Goal: Task Accomplishment & Management: Complete application form

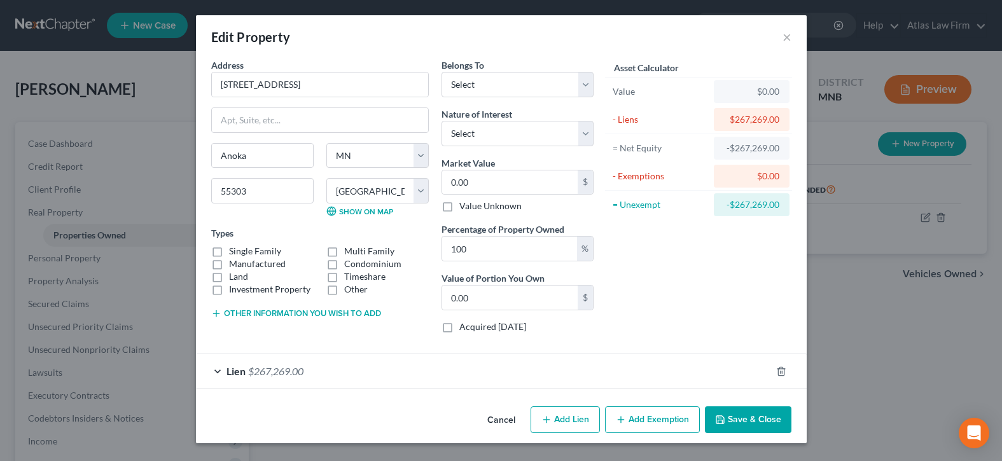
select select "24"
select select "1"
click at [344, 289] on label "Other" at bounding box center [356, 289] width 24 height 13
click at [349, 289] on input "Other" at bounding box center [353, 287] width 8 height 8
checkbox input "true"
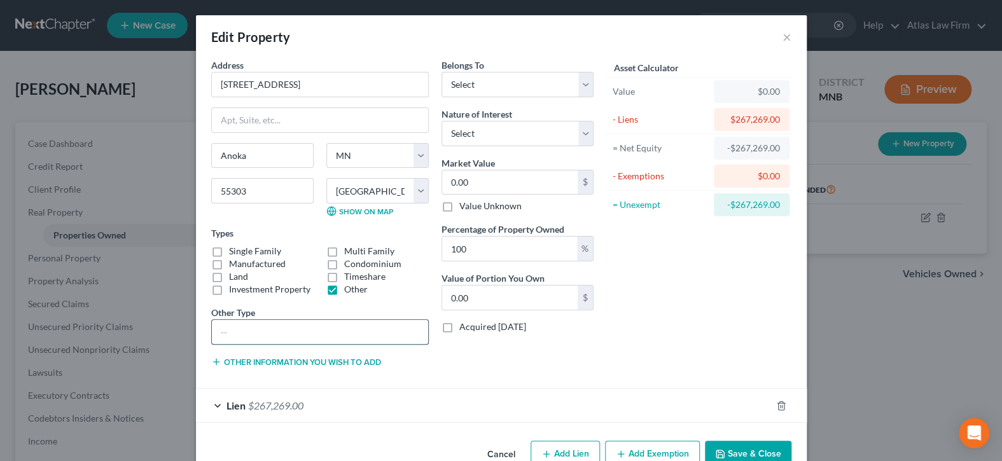
click at [351, 324] on input "text" at bounding box center [320, 332] width 216 height 24
type input "Townhome"
drag, startPoint x: 580, startPoint y: 86, endPoint x: 574, endPoint y: 93, distance: 9.5
click at [581, 86] on select "Select Debtor 1 Only Debtor 2 Only Debtor 1 And Debtor 2 Only At Least One Of T…" at bounding box center [517, 84] width 152 height 25
select select "0"
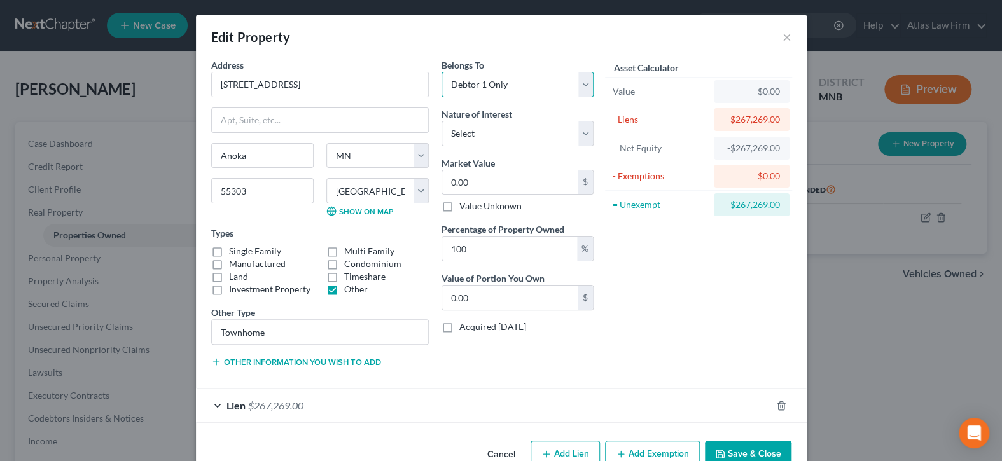
click at [441, 72] on select "Select Debtor 1 Only Debtor 2 Only Debtor 1 And Debtor 2 Only At Least One Of T…" at bounding box center [517, 84] width 152 height 25
click at [578, 130] on select "Select Fee Simple Joint Tenant Life Estate Equitable Interest Future Interest T…" at bounding box center [517, 133] width 152 height 25
select select "0"
click at [441, 121] on select "Select Fee Simple Joint Tenant Life Estate Equitable Interest Future Interest T…" at bounding box center [517, 133] width 152 height 25
click at [558, 181] on input "0.00" at bounding box center [509, 182] width 135 height 24
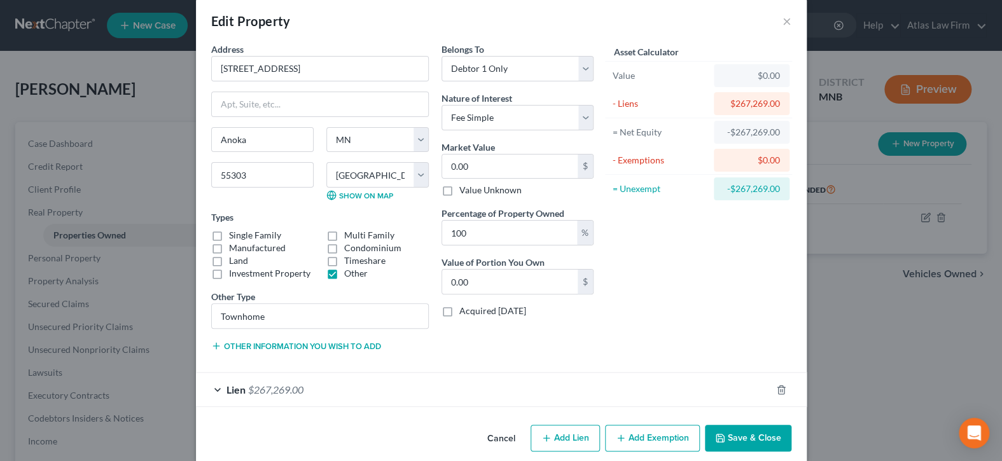
scroll to position [29, 0]
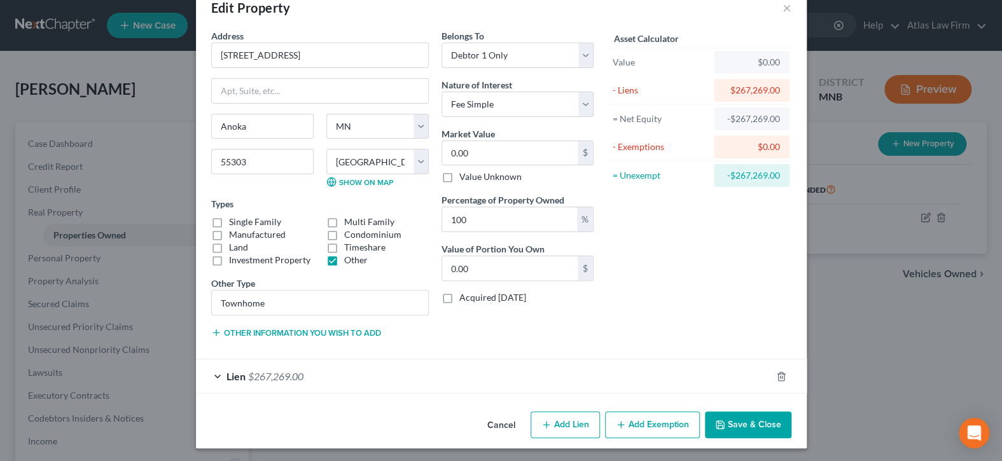
click at [322, 339] on div "Address * 15305 [GEOGRAPHIC_DATA] [GEOGRAPHIC_DATA] [US_STATE][GEOGRAPHIC_DATA]…" at bounding box center [320, 188] width 230 height 319
click at [324, 329] on button "Other information you wish to add" at bounding box center [296, 333] width 170 height 10
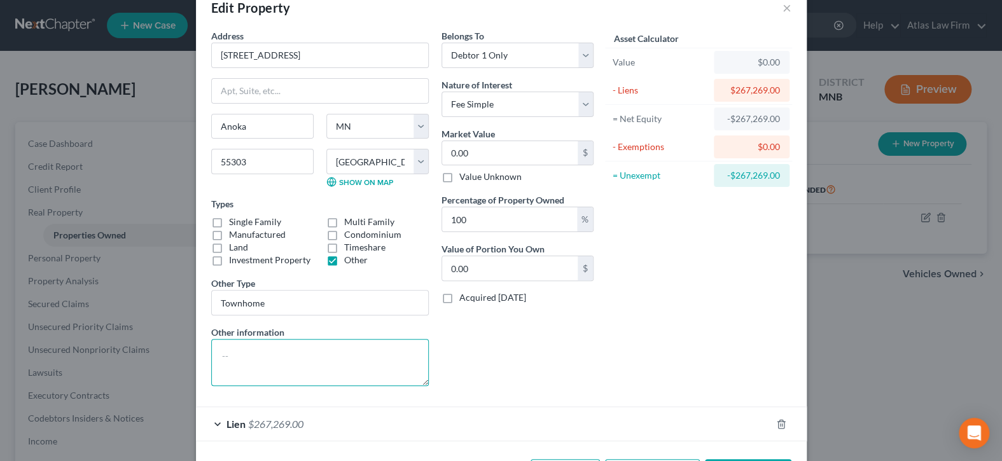
click at [252, 348] on textarea at bounding box center [320, 362] width 218 height 47
paste textarea "-Value per [PERSON_NAME]’s opinion. Anoka County 2025 property tax assessed val…"
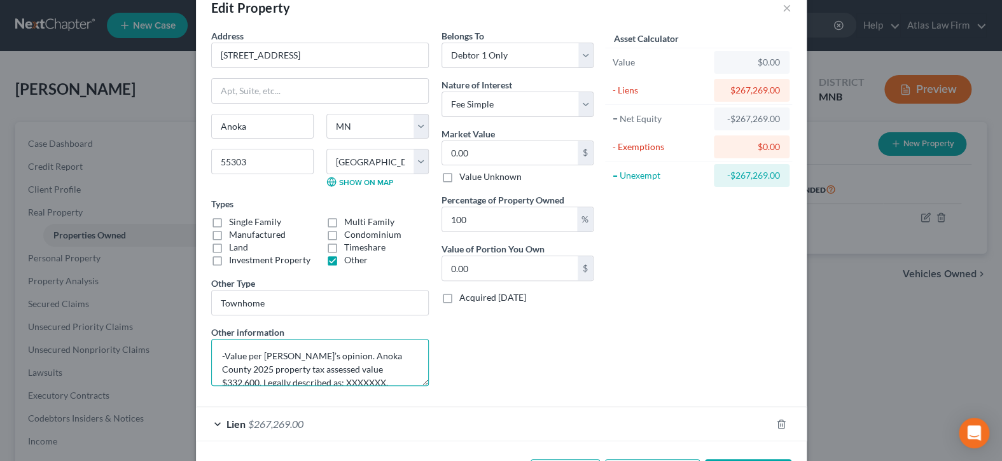
scroll to position [3, 0]
type textarea "-Value per [PERSON_NAME]’s opinion. Anoka County 2025 property tax assessed val…"
click at [489, 151] on input "0.00" at bounding box center [509, 153] width 135 height 24
type input "3"
type input "3.00"
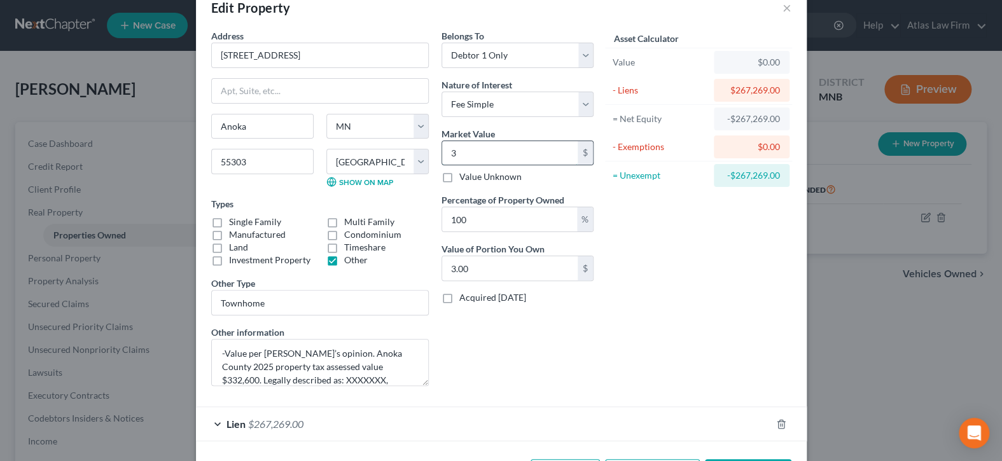
type input "36"
type input "36.00"
type input "364"
type input "364.00"
type input "3640"
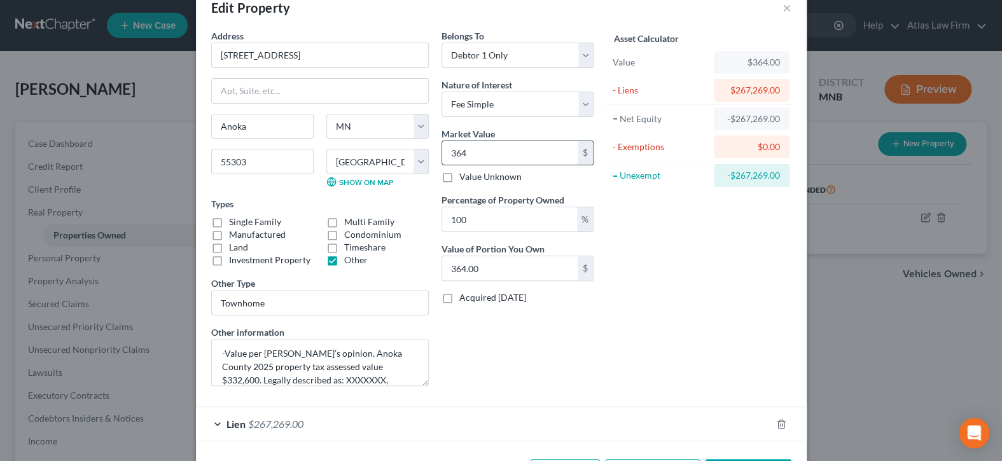
type input "3,640.00"
type input "364"
type input "364.00"
type input "36"
type input "36.00"
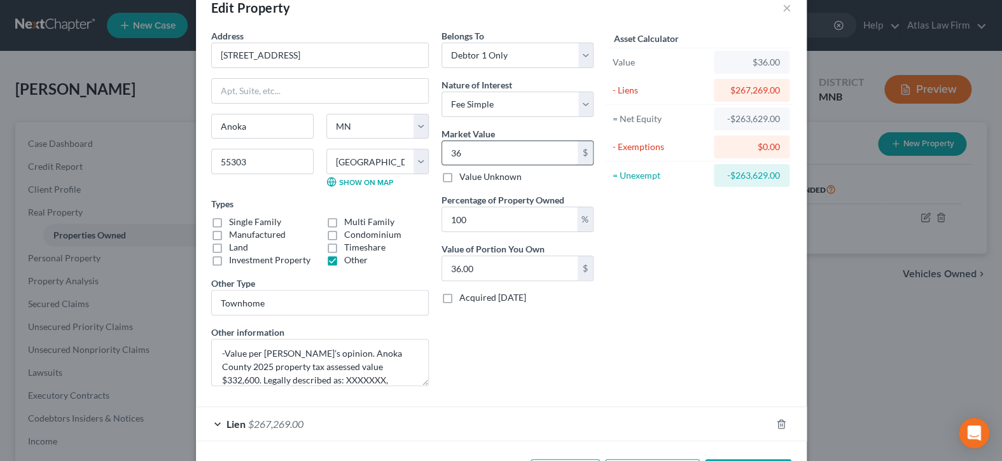
type input "365"
type input "365.00"
type input "3650"
type input "3,650.00"
type input "3,6500"
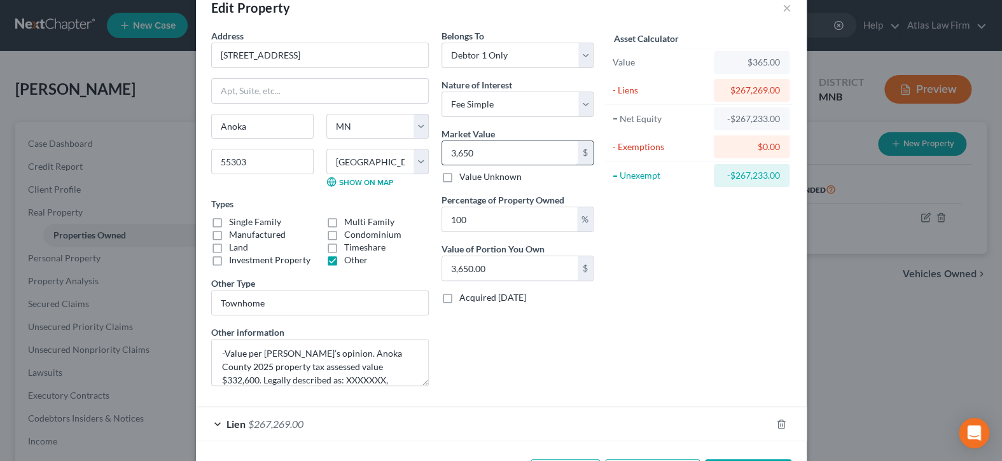
type input "36,500.00"
type input "365,000"
type input "365,000.00"
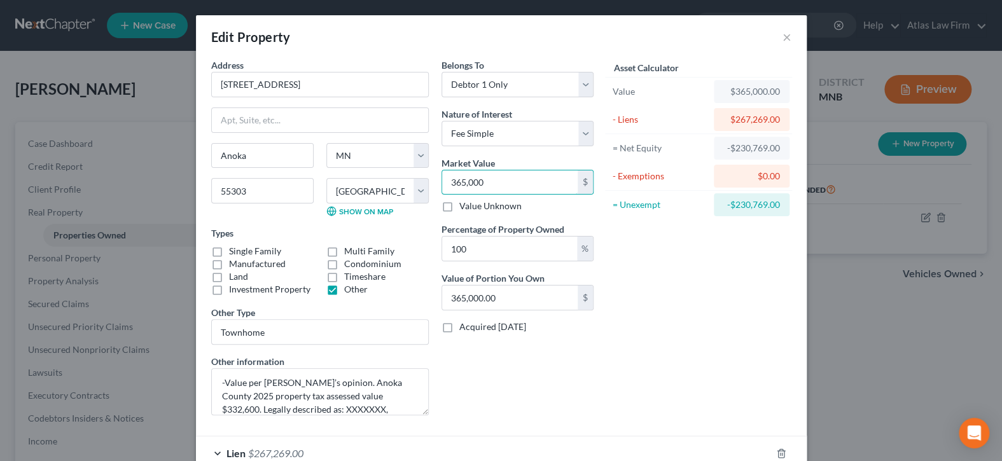
scroll to position [77, 0]
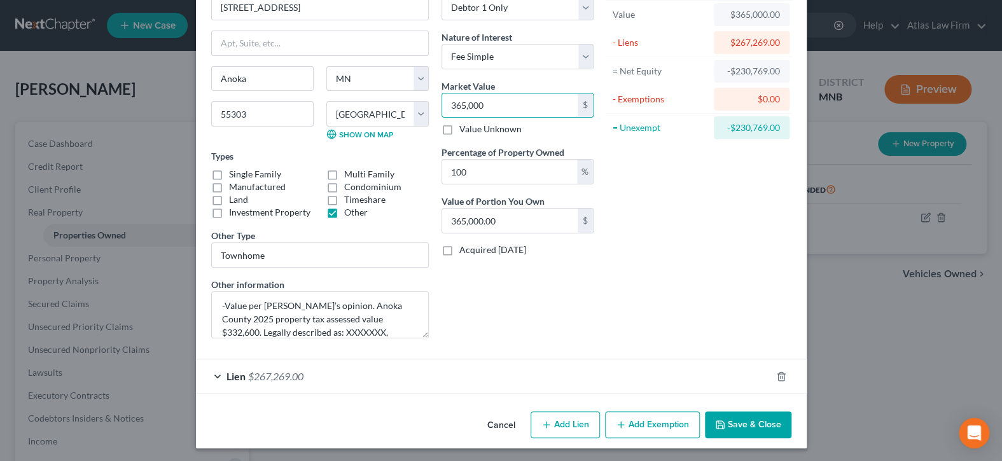
type input "365,000"
click at [610, 375] on div "Lien $267,269.00" at bounding box center [483, 376] width 575 height 34
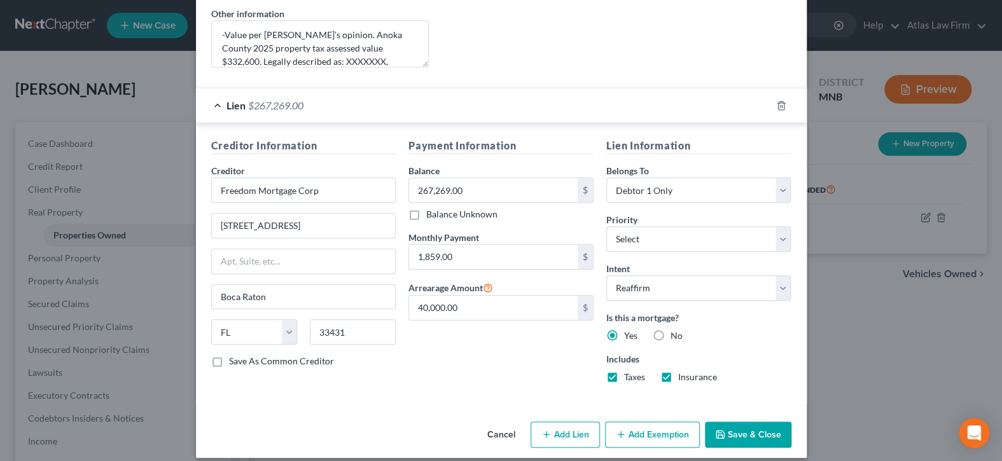
scroll to position [357, 0]
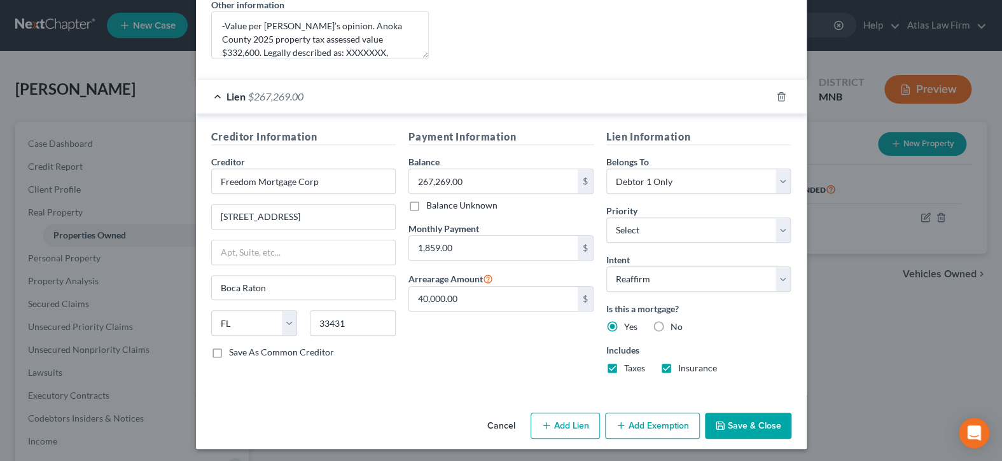
click at [759, 425] on button "Save & Close" at bounding box center [748, 426] width 86 height 27
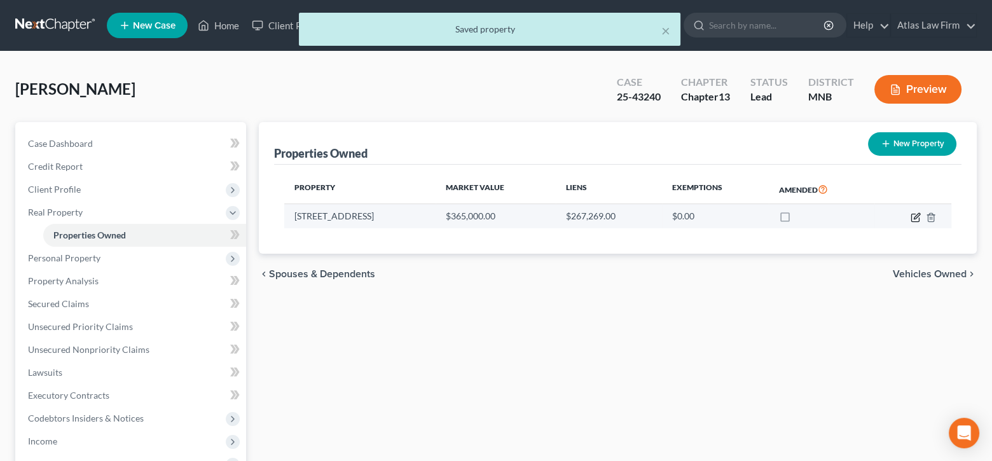
click at [913, 214] on icon "button" at bounding box center [916, 217] width 10 height 10
select select "24"
select select "1"
select select "0"
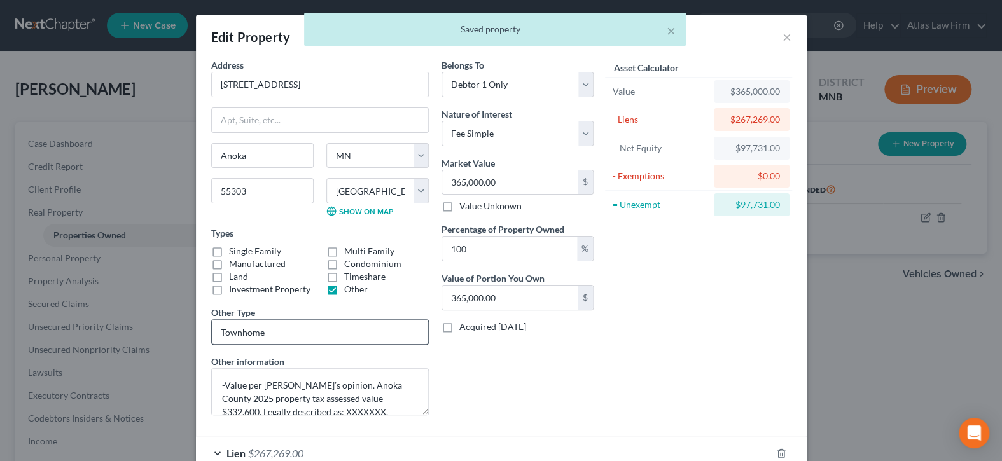
scroll to position [77, 0]
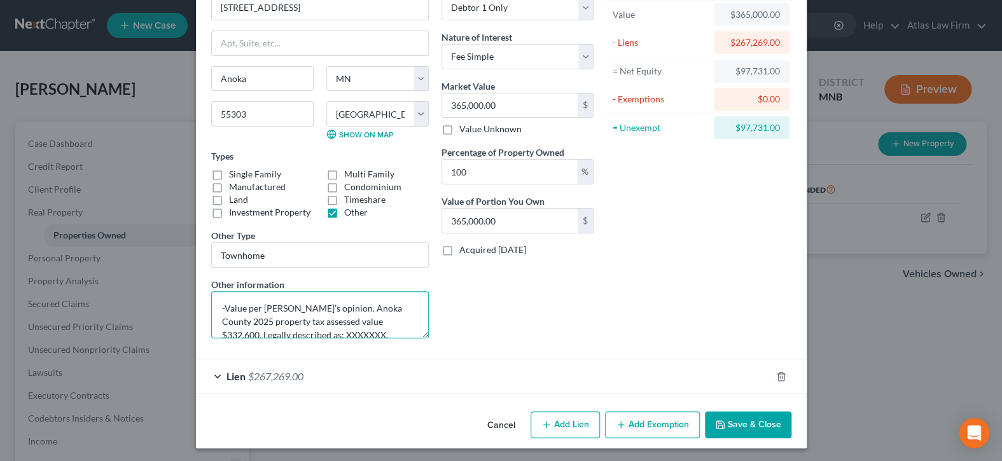
click at [378, 319] on textarea "-Value per [PERSON_NAME]’s opinion. Anoka County 2025 property tax assessed val…" at bounding box center [320, 314] width 218 height 47
click at [339, 320] on textarea "-Value per [PERSON_NAME]’s opinion. Anoka County 2025 property tax assessed val…" at bounding box center [320, 314] width 218 height 47
click at [296, 328] on textarea "-Value per [PERSON_NAME]’s opinion. Anoka County 2025 property tax assessed val…" at bounding box center [320, 314] width 218 height 47
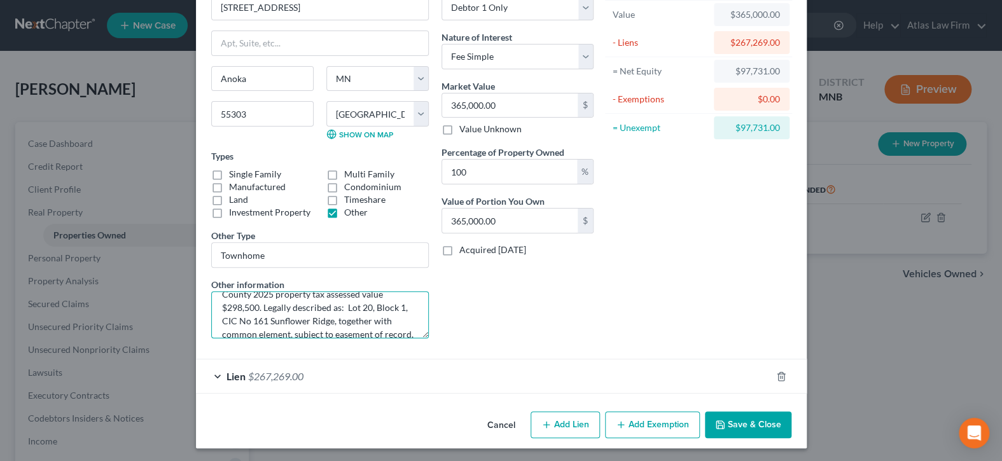
scroll to position [0, 0]
type textarea "-Value per [PERSON_NAME]’s opinion. Anoka County 2025 property tax assessed val…"
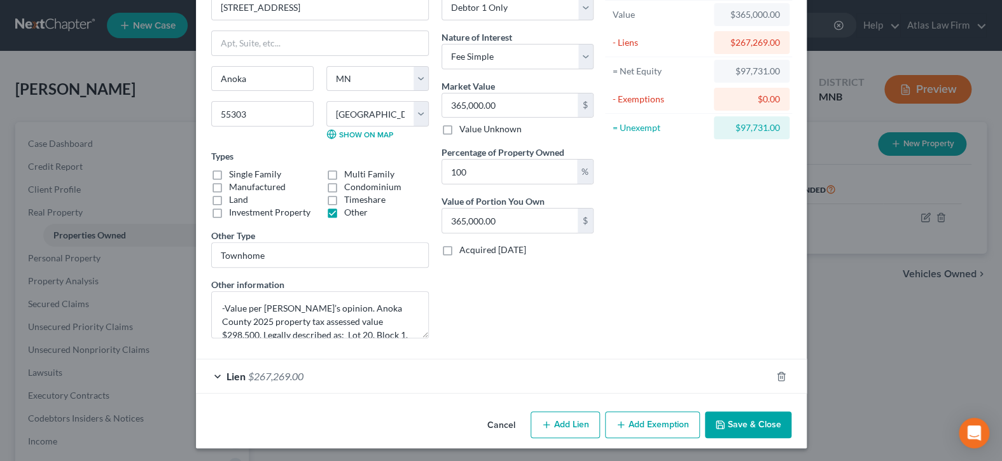
click at [754, 422] on button "Save & Close" at bounding box center [748, 424] width 86 height 27
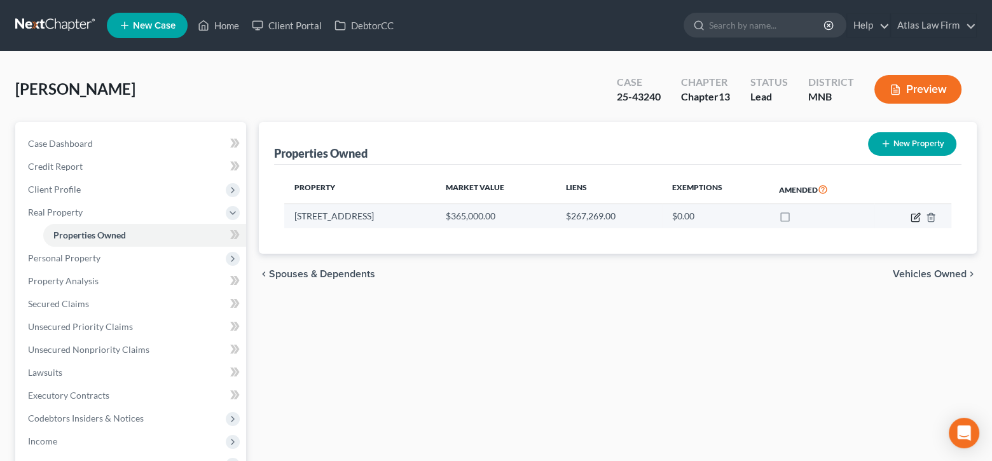
click at [917, 214] on icon "button" at bounding box center [916, 217] width 10 height 10
select select "24"
select select "1"
select select "0"
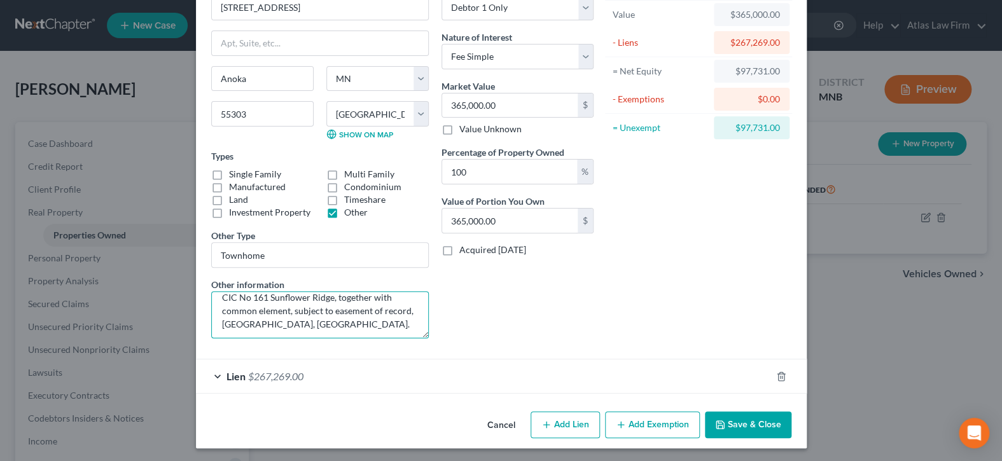
scroll to position [53, 0]
click at [396, 318] on textarea "-Value per [PERSON_NAME]’s opinion. Anoka County 2025 property tax assessed val…" at bounding box center [320, 314] width 218 height 47
click at [336, 324] on textarea "-Value per [PERSON_NAME]’s opinion. Anoka County 2025 property tax assessed val…" at bounding box center [320, 314] width 218 height 47
type textarea "-Value per [PERSON_NAME]’s opinion. Anoka County 2025 property tax assessed val…"
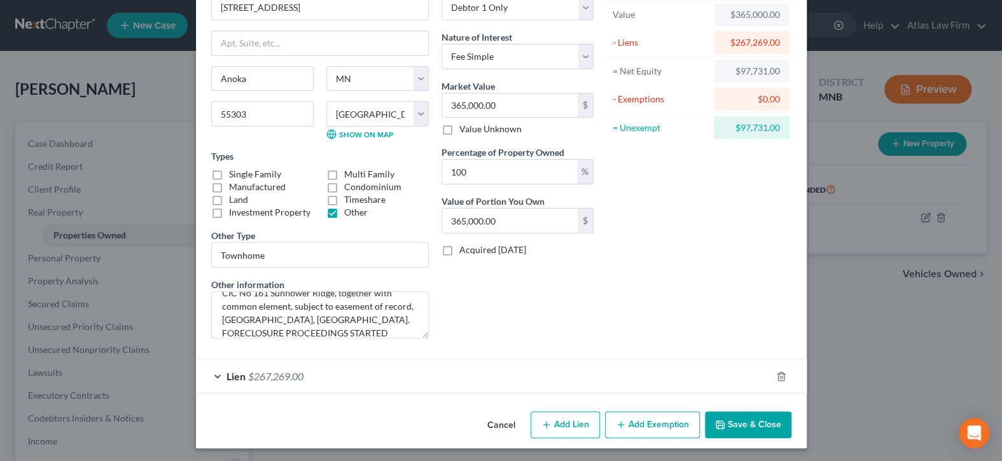
click at [722, 420] on button "Save & Close" at bounding box center [748, 424] width 86 height 27
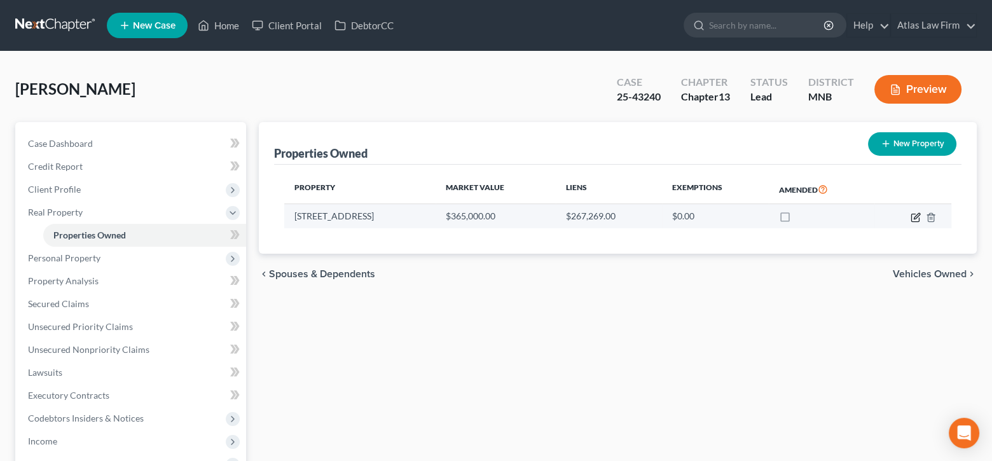
click at [918, 215] on icon "button" at bounding box center [917, 216] width 6 height 6
select select "24"
select select "1"
select select "0"
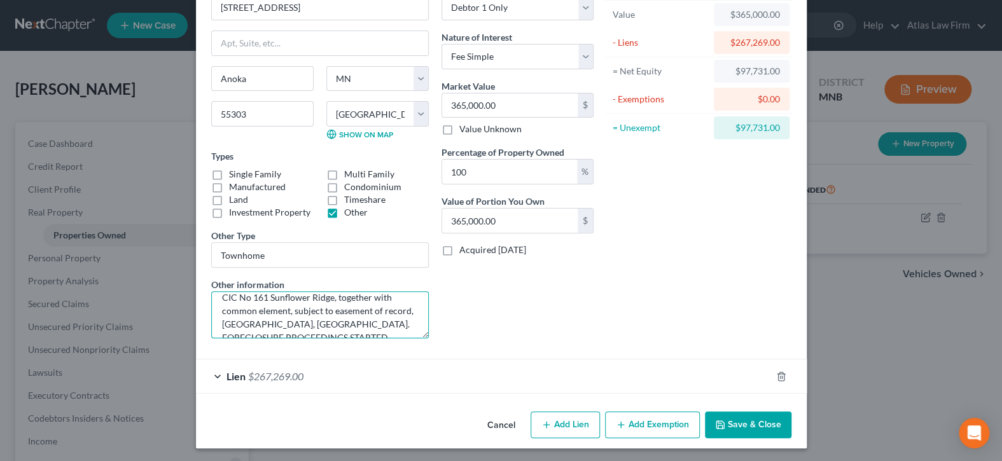
scroll to position [66, 0]
drag, startPoint x: 324, startPoint y: 322, endPoint x: 266, endPoint y: 308, distance: 58.9
click at [266, 308] on textarea "-Value per [PERSON_NAME]’s opinion. Anoka County 2025 property tax assessed val…" at bounding box center [320, 314] width 218 height 47
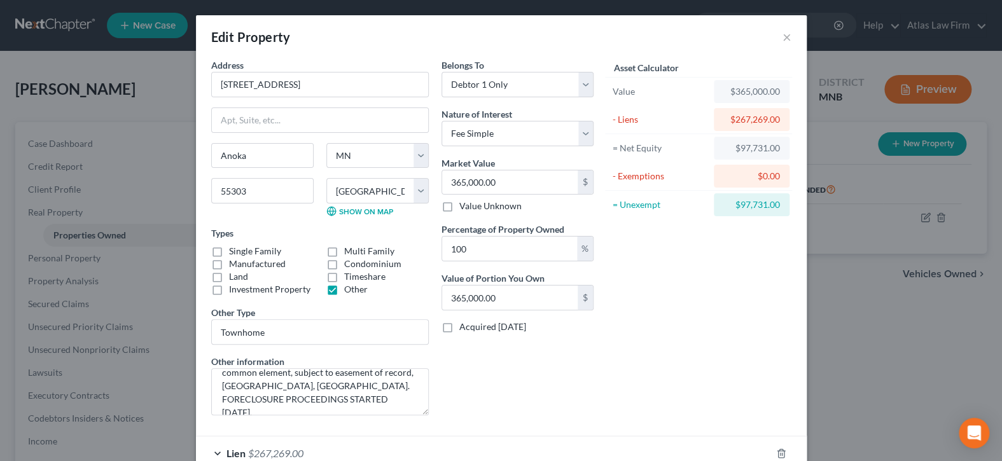
scroll to position [77, 0]
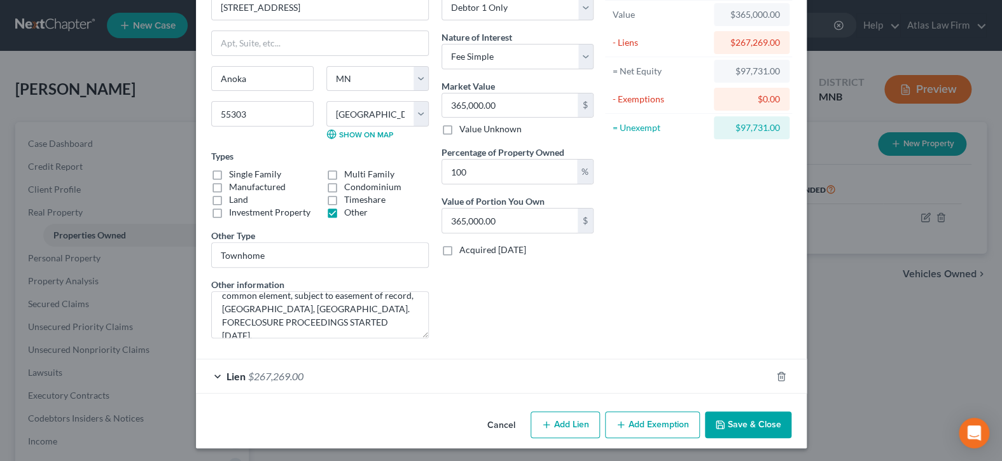
click at [687, 317] on div "Asset Calculator Value $365,000.00 - Liens $267,269.00 = Net Equity $97,731.00 …" at bounding box center [699, 165] width 198 height 367
drag, startPoint x: 726, startPoint y: 64, endPoint x: 820, endPoint y: 76, distance: 95.5
click at [824, 78] on div "Edit Property × Address * 15305 [GEOGRAPHIC_DATA] [GEOGRAPHIC_DATA] [US_STATE][…" at bounding box center [501, 230] width 1002 height 461
copy div "$97,731.00"
click at [636, 406] on div "Cancel Add Lien Add Lease Add Exemption Save & Close" at bounding box center [501, 427] width 611 height 42
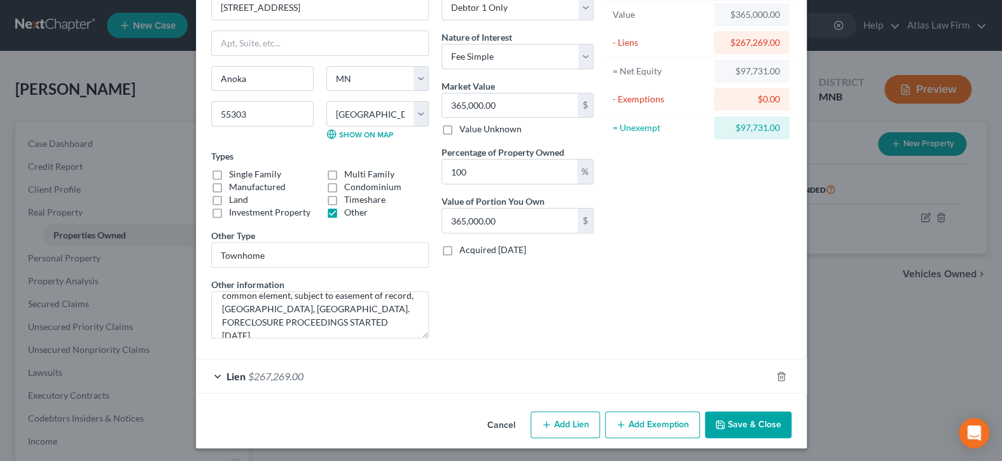
click at [633, 422] on button "Add Exemption" at bounding box center [652, 424] width 95 height 27
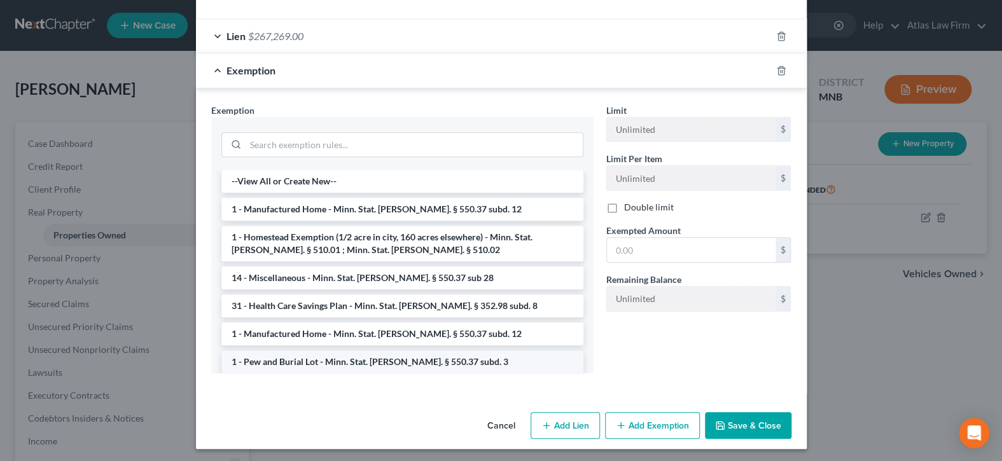
scroll to position [418, 0]
click at [529, 244] on li "1 - Homestead Exemption (1/2 acre in city, 160 acres elsewhere) - Minn. Stat. […" at bounding box center [402, 243] width 362 height 36
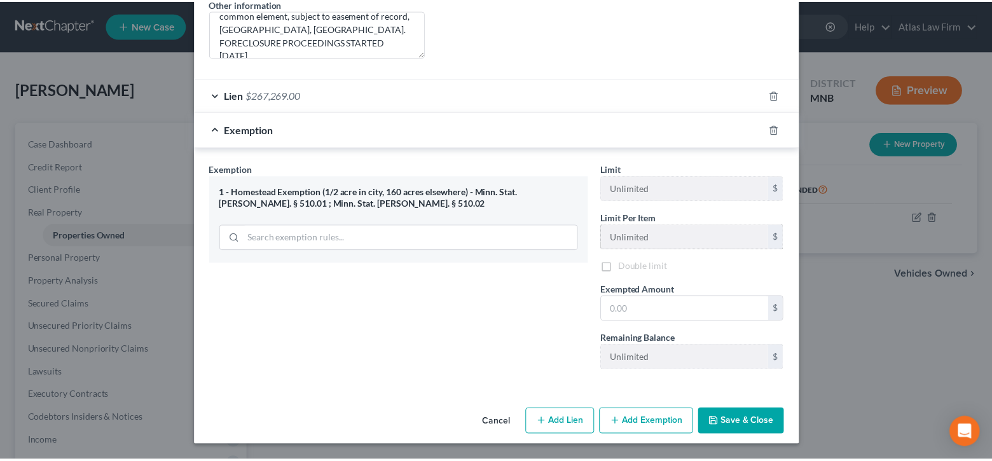
scroll to position [357, 0]
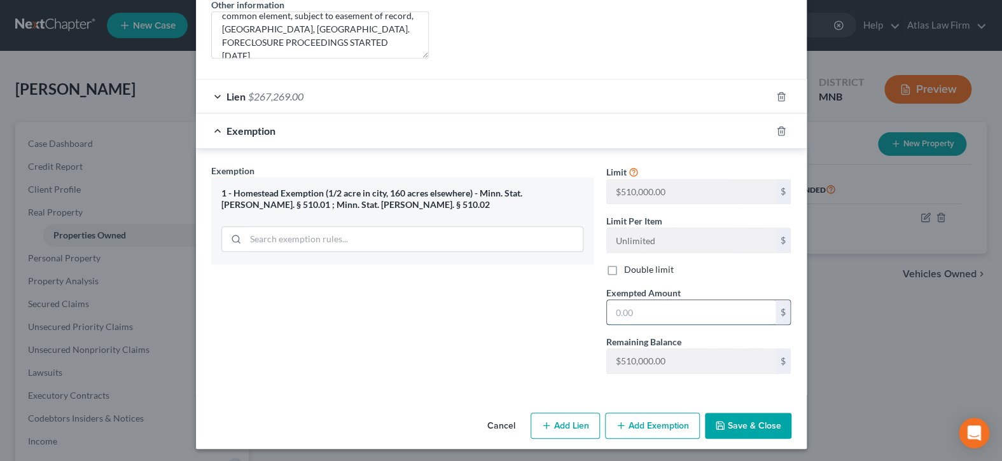
click at [674, 311] on input "text" at bounding box center [691, 312] width 169 height 24
paste input "$97,731.00"
type input "97,731.00"
click at [745, 420] on button "Save & Close" at bounding box center [748, 426] width 86 height 27
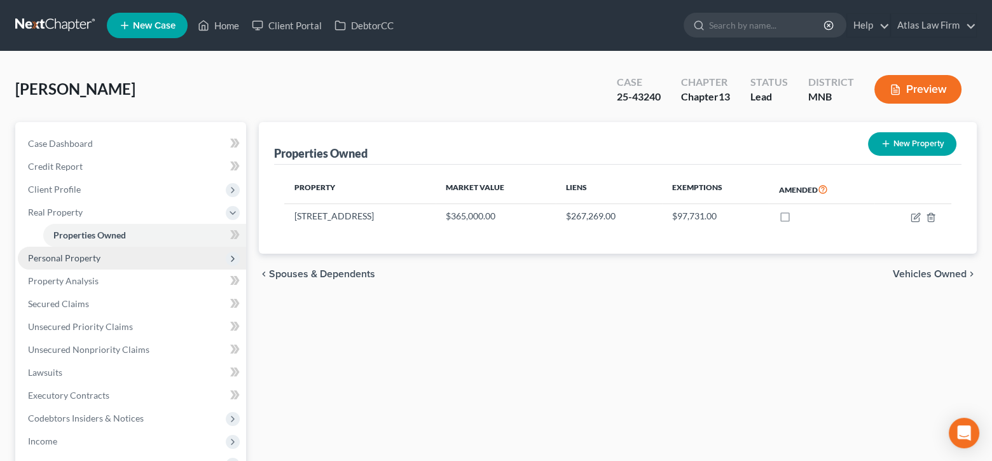
click at [193, 261] on span "Personal Property" at bounding box center [132, 258] width 228 height 23
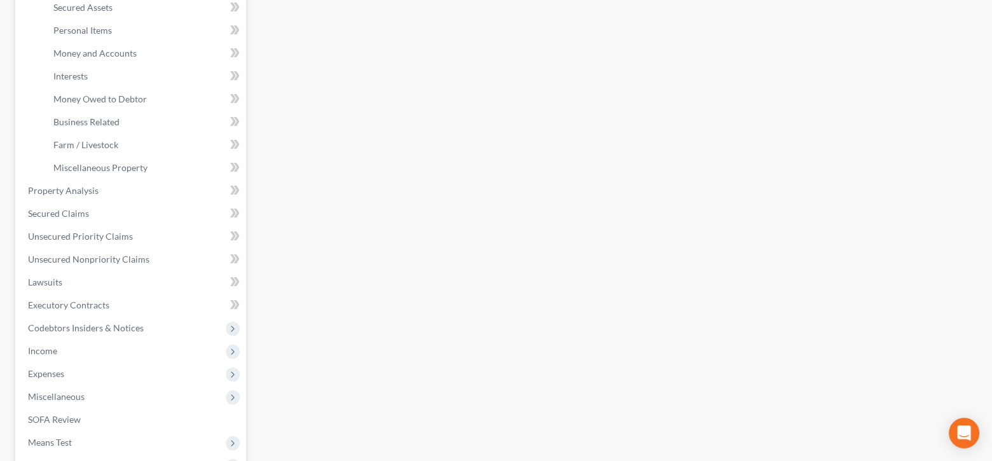
scroll to position [382, 0]
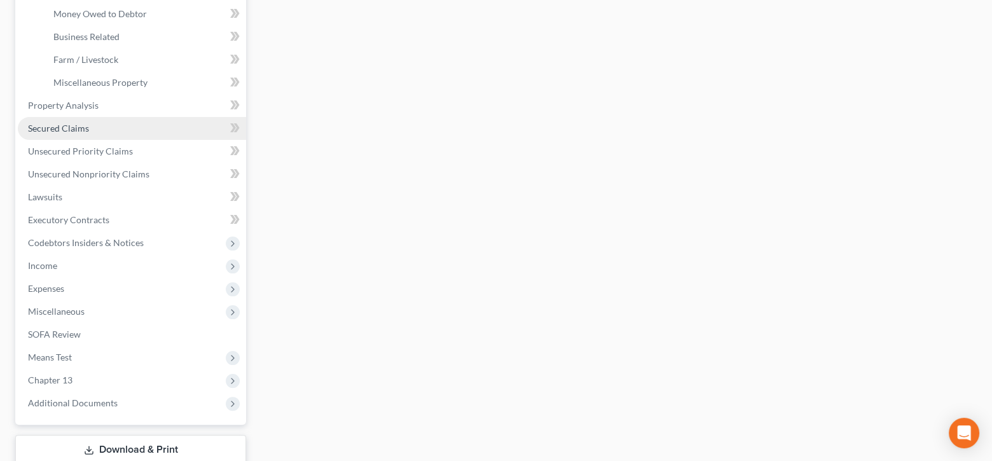
click at [103, 132] on link "Secured Claims" at bounding box center [132, 128] width 228 height 23
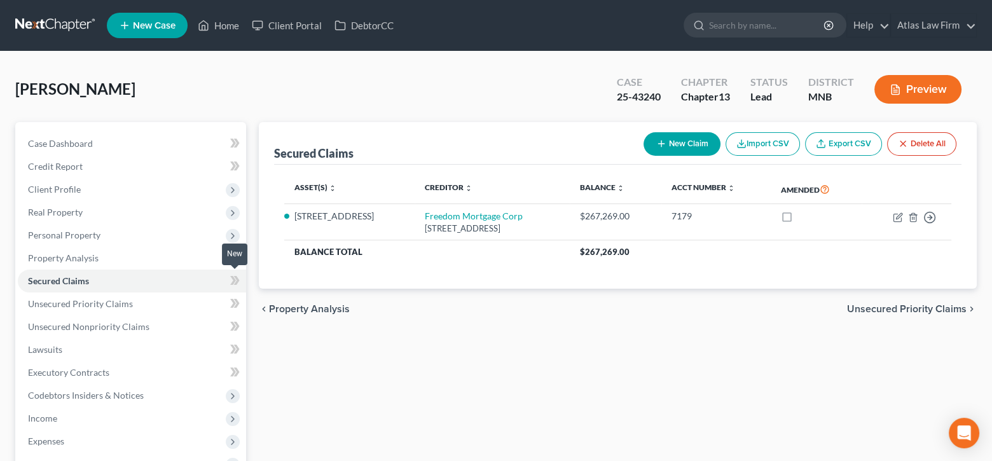
click at [238, 278] on icon at bounding box center [237, 280] width 6 height 9
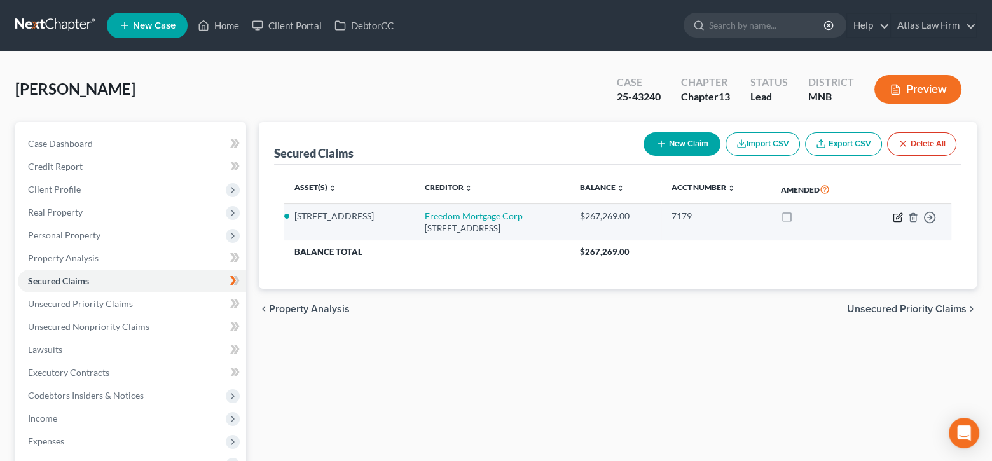
click at [899, 218] on icon "button" at bounding box center [898, 217] width 10 height 10
select select "9"
select select "2"
select select "0"
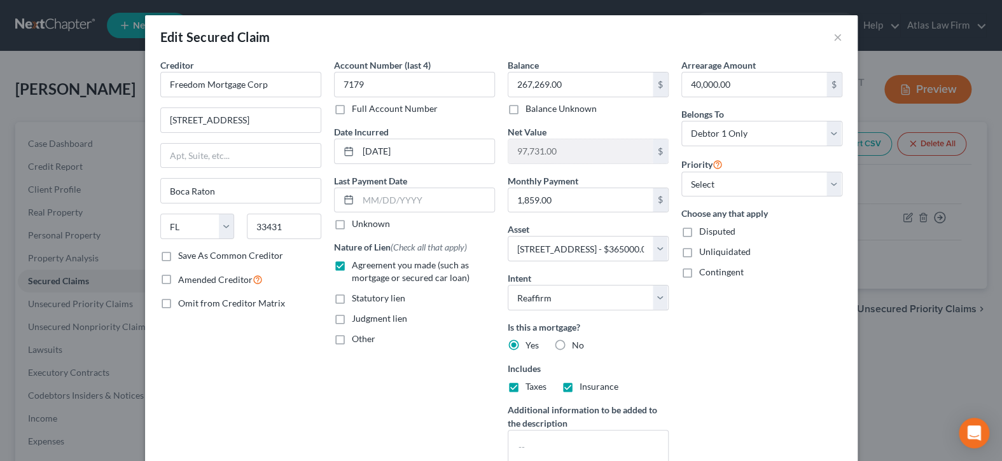
scroll to position [149, 0]
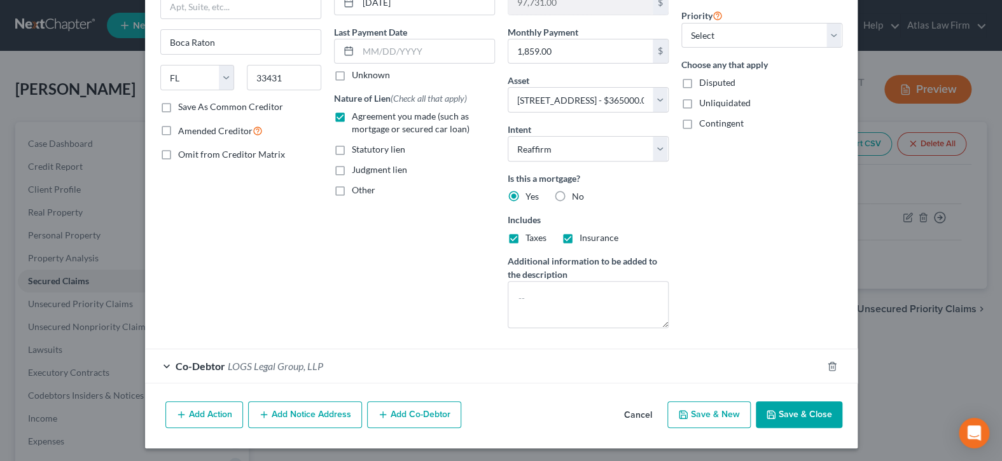
click at [193, 413] on button "Add Action" at bounding box center [204, 414] width 78 height 27
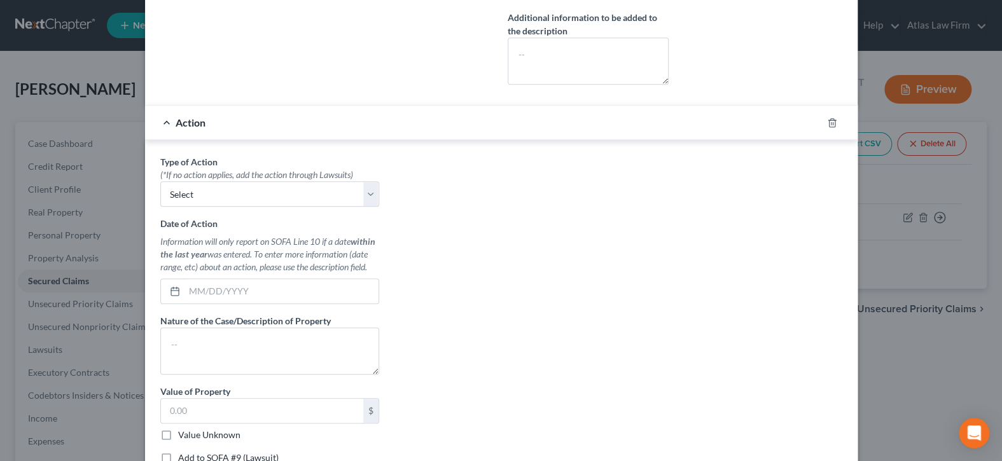
scroll to position [403, 0]
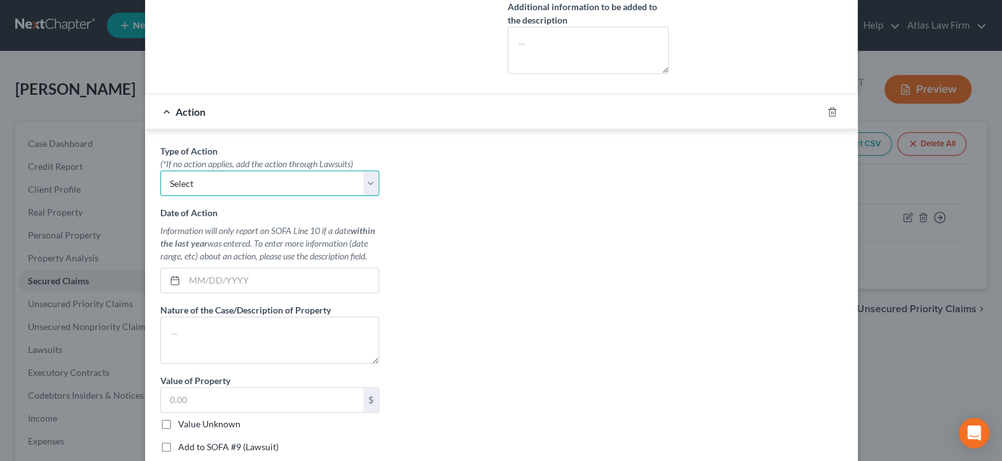
click at [360, 179] on select "Select Repossession Garnishment Foreclosure Personal Injury Attached, Seized, O…" at bounding box center [269, 182] width 219 height 25
select select "2"
click at [160, 170] on select "Select Repossession Garnishment Foreclosure Personal Injury Attached, Seized, O…" at bounding box center [269, 182] width 219 height 25
click at [329, 279] on input "text" at bounding box center [281, 280] width 194 height 24
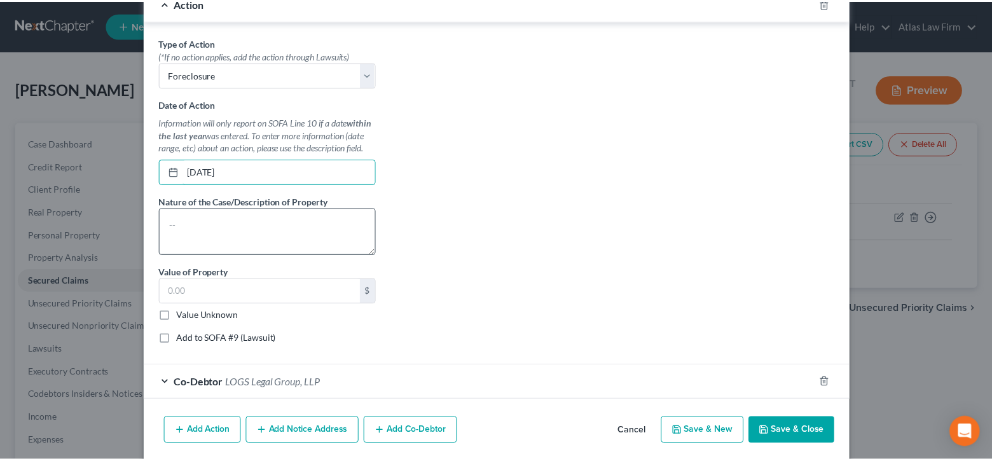
scroll to position [527, 0]
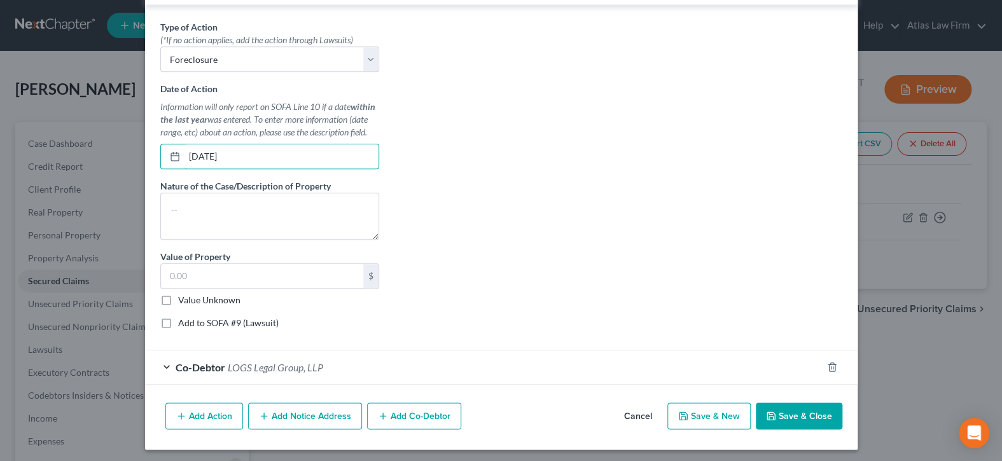
type input "[DATE]"
click at [820, 406] on button "Save & Close" at bounding box center [799, 416] width 86 height 27
select select
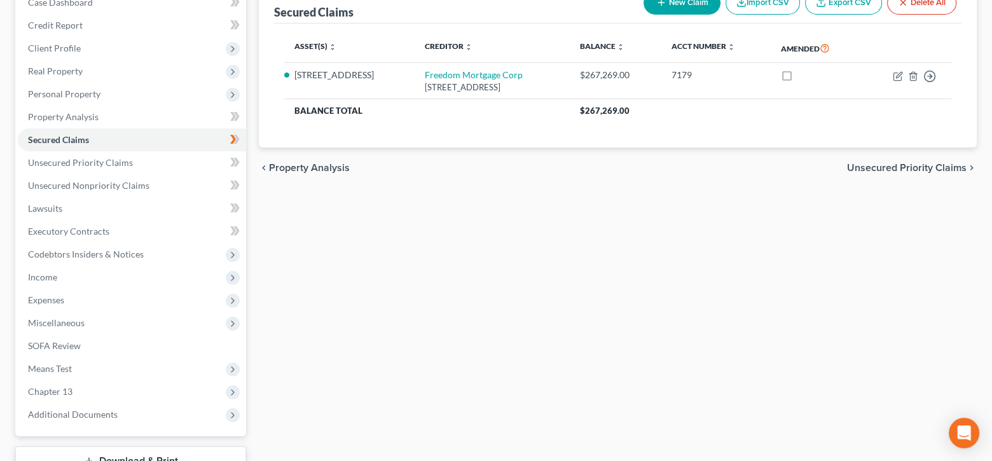
scroll to position [235, 0]
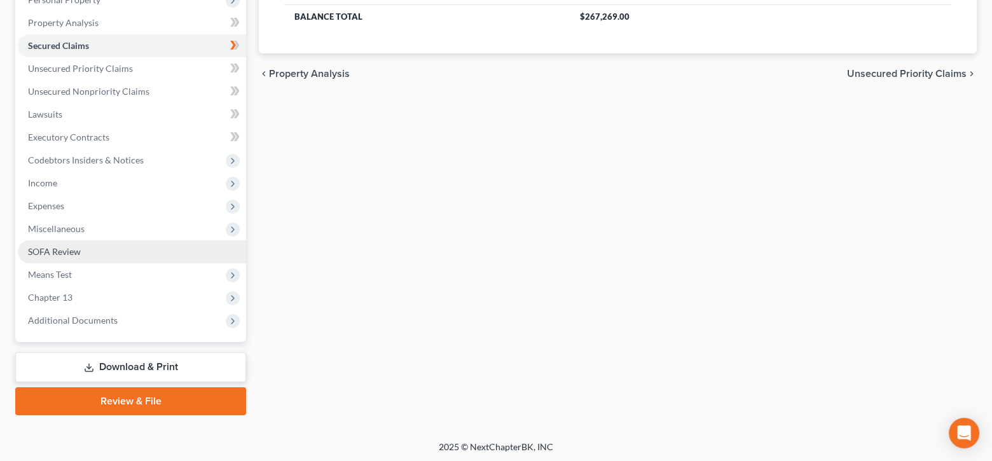
click at [53, 246] on span "SOFA Review" at bounding box center [54, 251] width 53 height 11
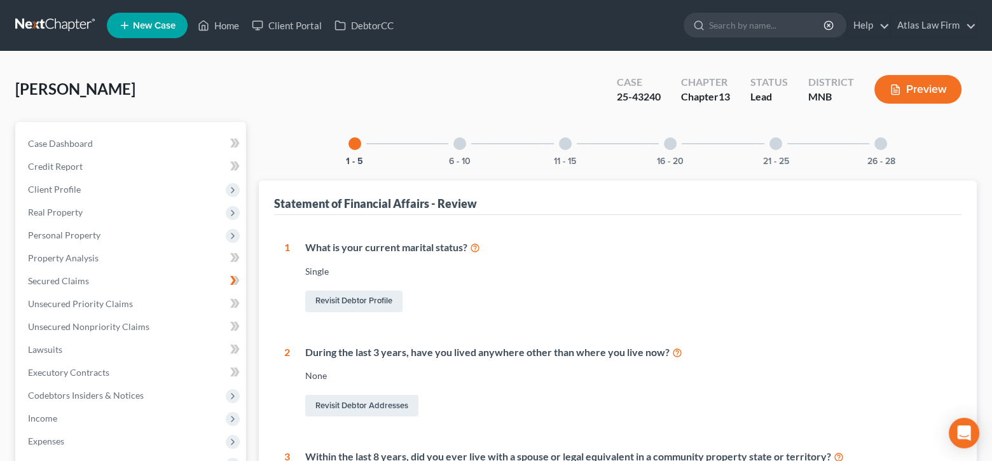
click at [464, 141] on div at bounding box center [459, 143] width 13 height 13
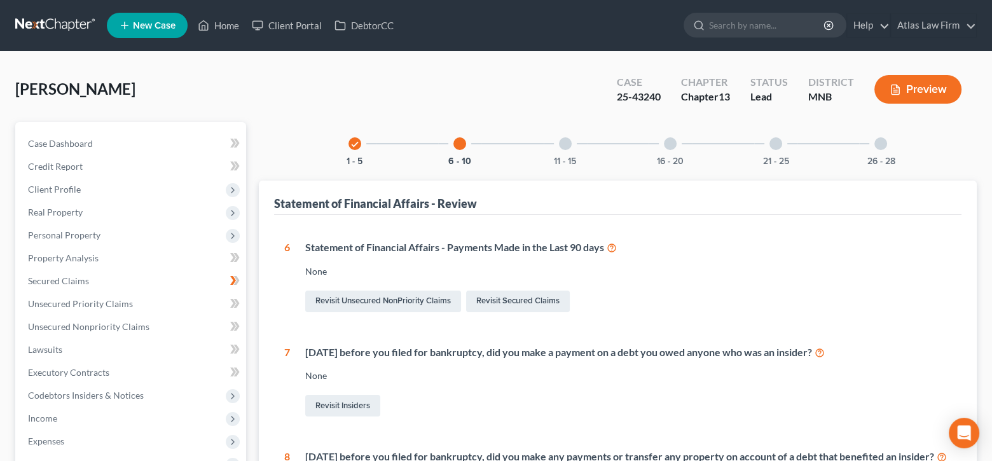
scroll to position [382, 0]
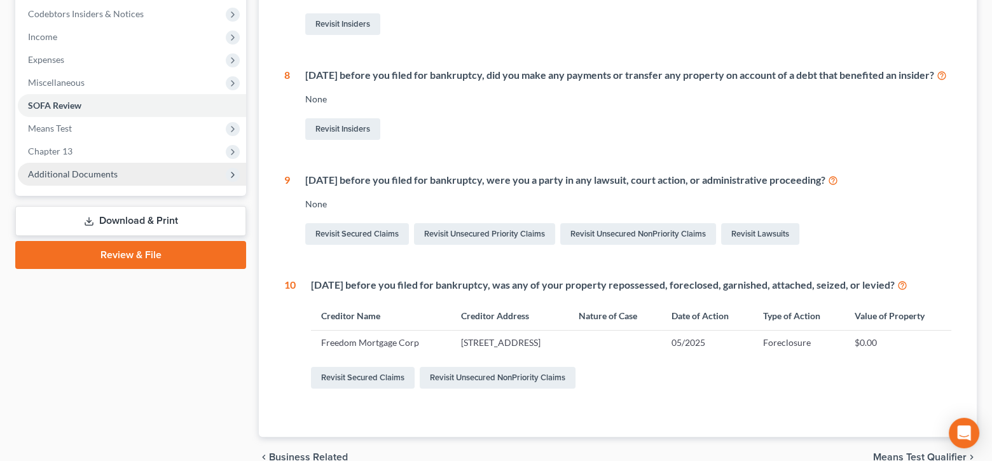
click at [94, 169] on span "Additional Documents" at bounding box center [73, 174] width 90 height 11
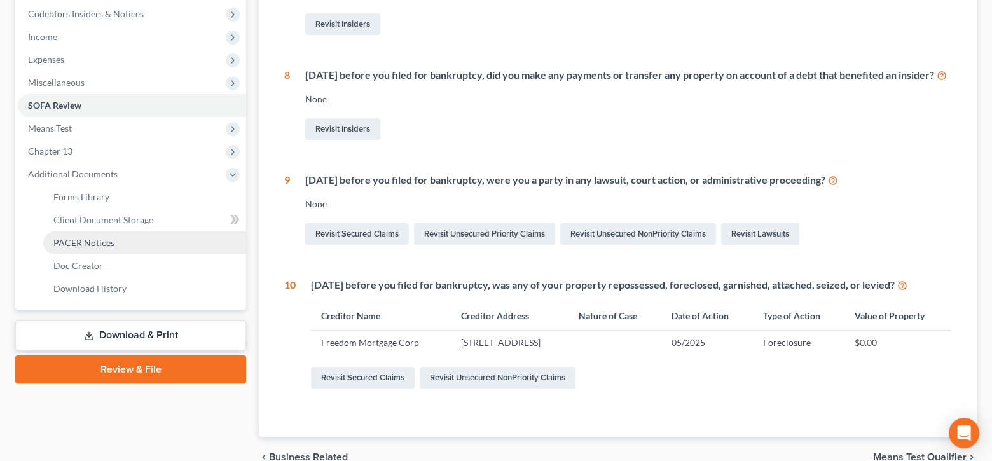
click at [100, 238] on span "PACER Notices" at bounding box center [83, 242] width 61 height 11
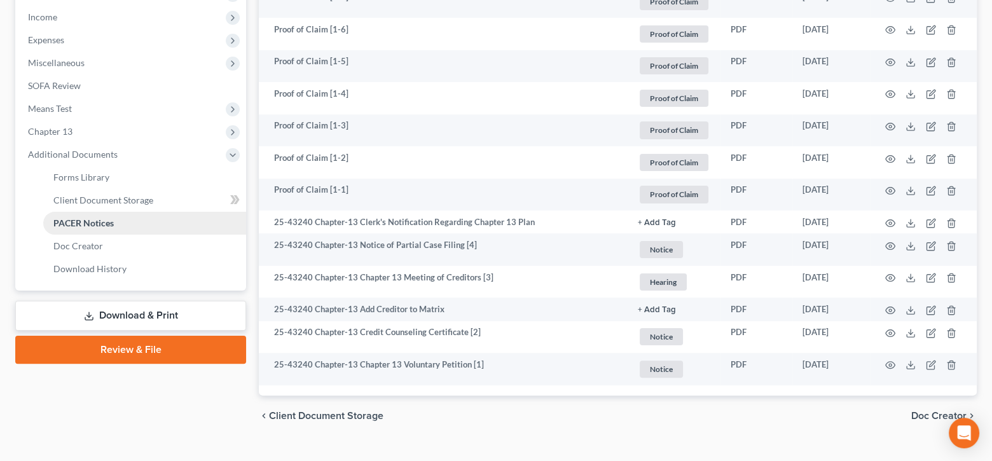
scroll to position [422, 0]
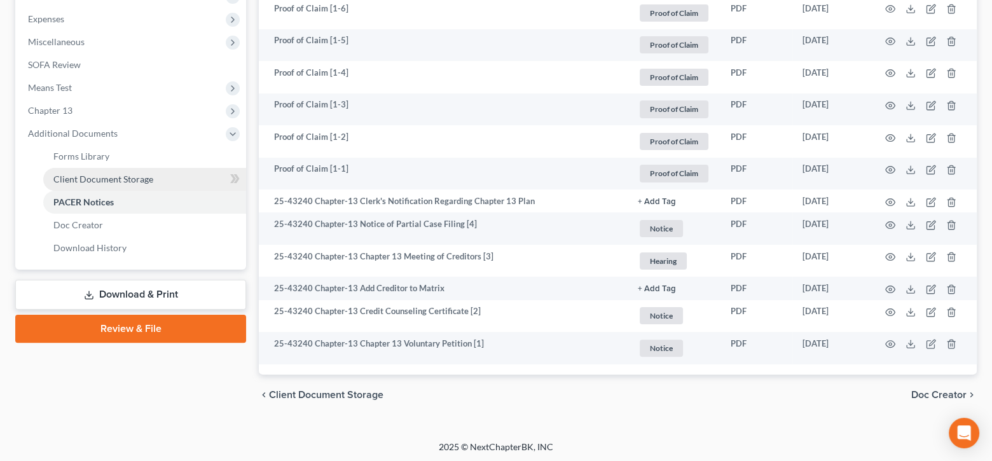
click at [114, 178] on span "Client Document Storage" at bounding box center [103, 179] width 100 height 11
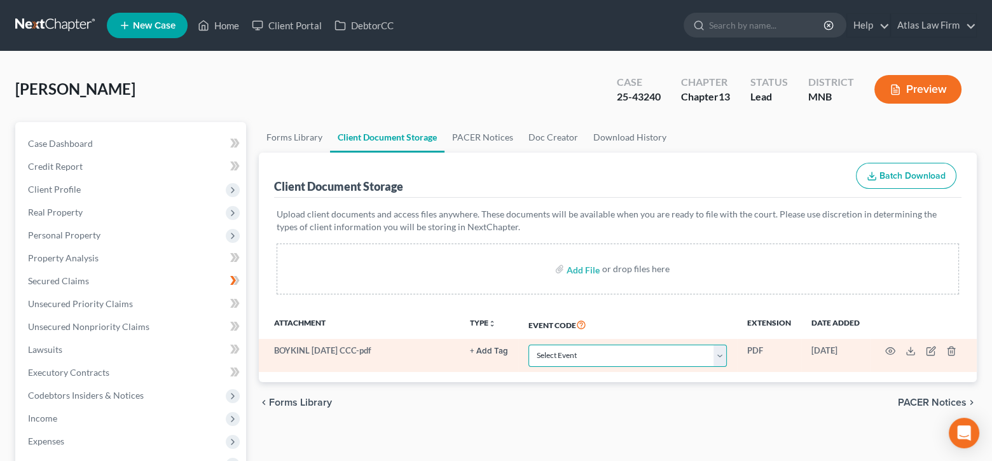
click at [719, 354] on select "Select Event Chapter 13 Plan Credit Counseling Certificate for Debtor Credit Co…" at bounding box center [628, 356] width 198 height 22
select select "1"
click at [529, 345] on select "Select Event Chapter 13 Plan Credit Counseling Certificate for Debtor Credit Co…" at bounding box center [628, 356] width 198 height 22
